Goal: Check status: Check status

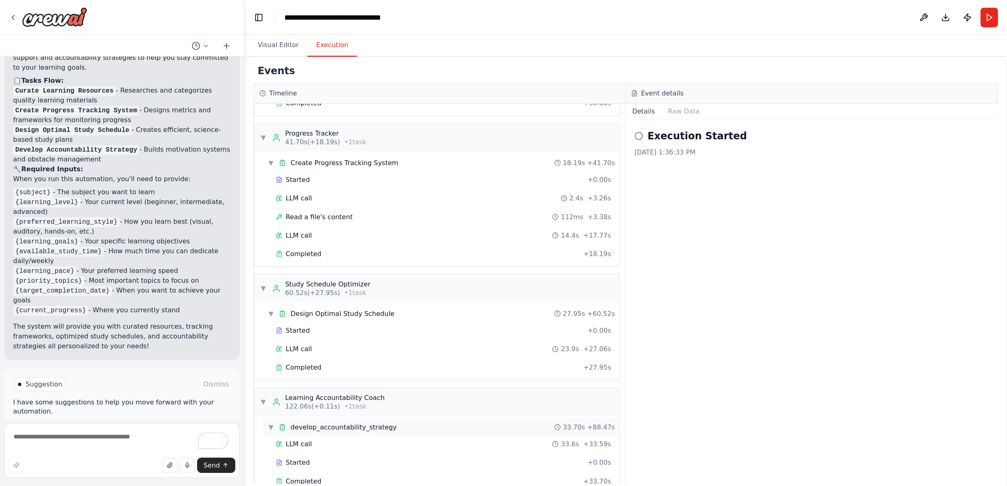
scroll to position [120, 0]
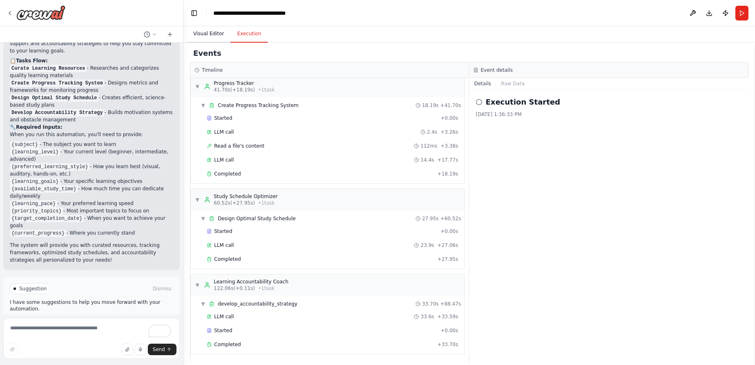
click at [208, 34] on button "Visual Editor" at bounding box center [209, 33] width 44 height 17
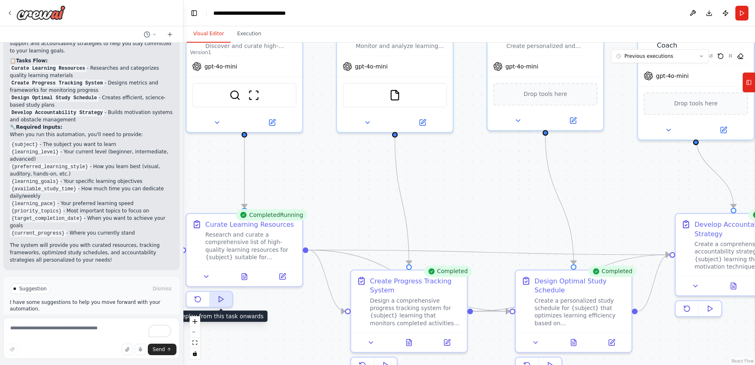
click at [225, 297] on button at bounding box center [221, 298] width 23 height 15
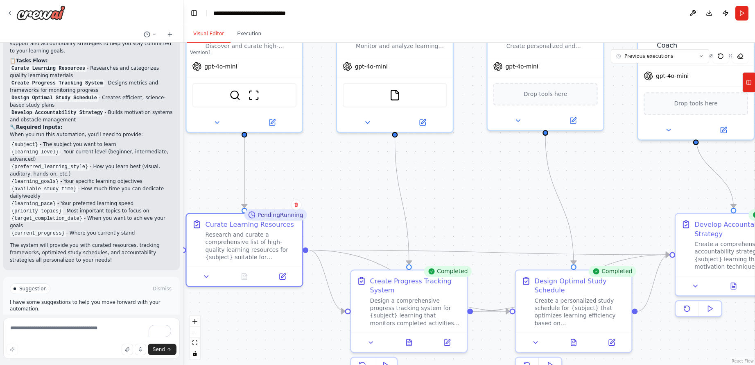
click at [286, 215] on div "Pending Running" at bounding box center [276, 214] width 63 height 11
click at [259, 239] on div "Research and curate a comprehensive list of high-quality learning resources for…" at bounding box center [251, 244] width 91 height 30
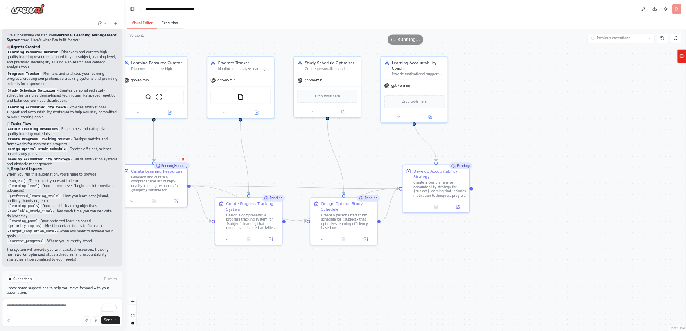
scroll to position [0, 0]
click at [248, 26] on button "Execution" at bounding box center [249, 33] width 37 height 17
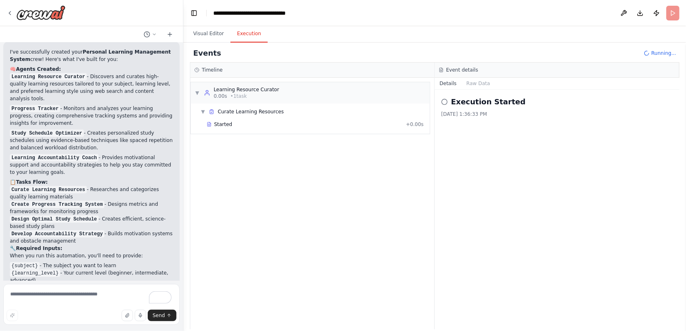
scroll to position [854, 0]
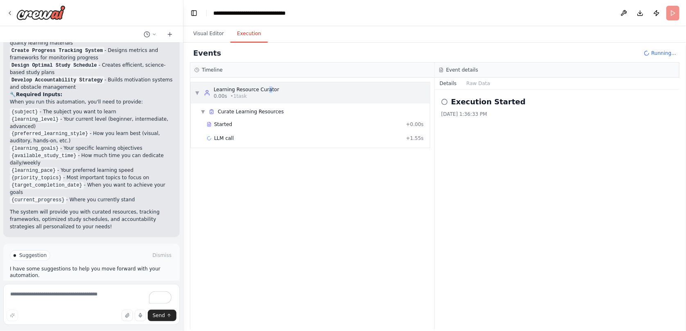
click at [265, 92] on div "Learning Resource Curator" at bounding box center [247, 89] width 66 height 7
click at [226, 85] on div "▶ Learning Resource Curator 0.00s • 1 task" at bounding box center [310, 92] width 239 height 21
click at [224, 126] on span "Started" at bounding box center [223, 124] width 18 height 7
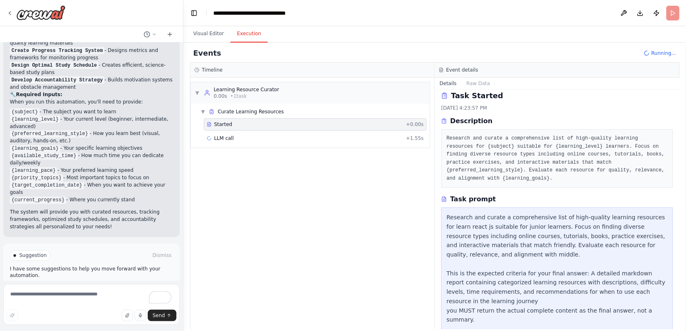
scroll to position [9, 0]
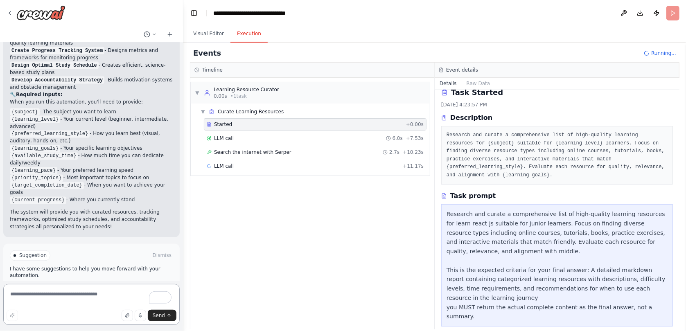
click at [93, 297] on textarea "To enrich screen reader interactions, please activate Accessibility in Grammarl…" at bounding box center [91, 304] width 177 height 41
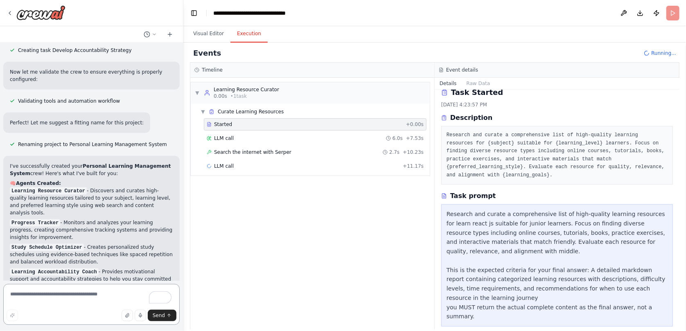
scroll to position [854, 0]
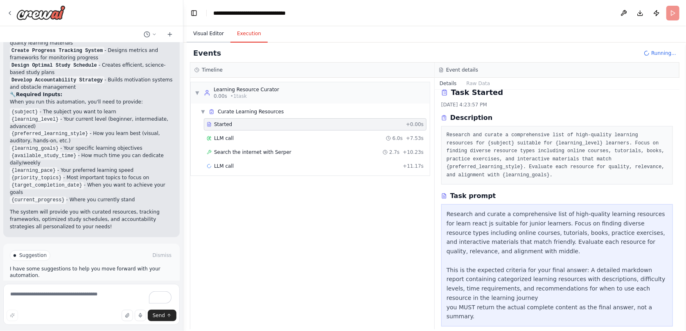
click at [211, 33] on button "Visual Editor" at bounding box center [209, 33] width 44 height 17
